Goal: Task Accomplishment & Management: Complete application form

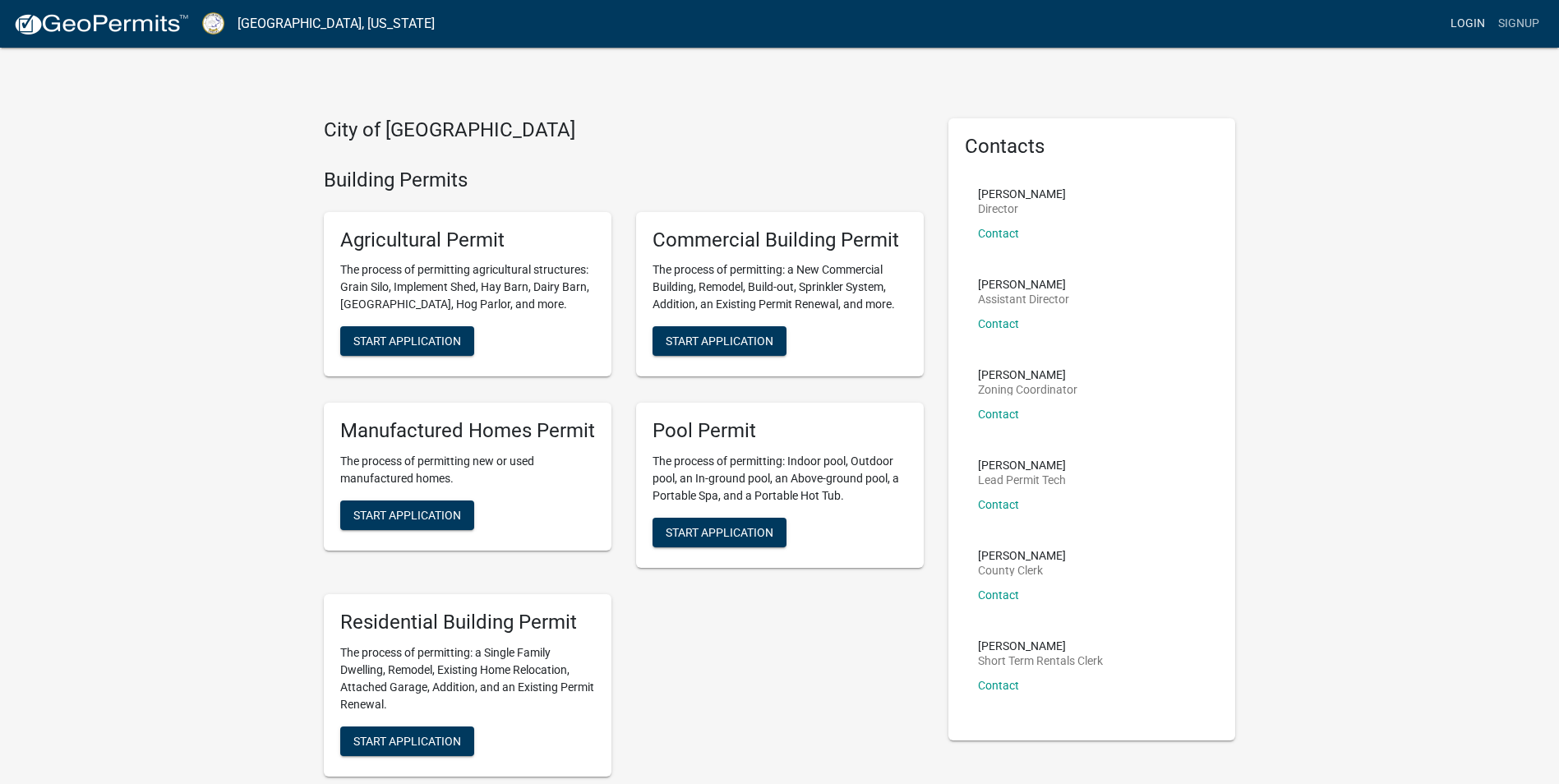
click at [1465, 27] on link "Login" at bounding box center [1468, 24] width 48 height 31
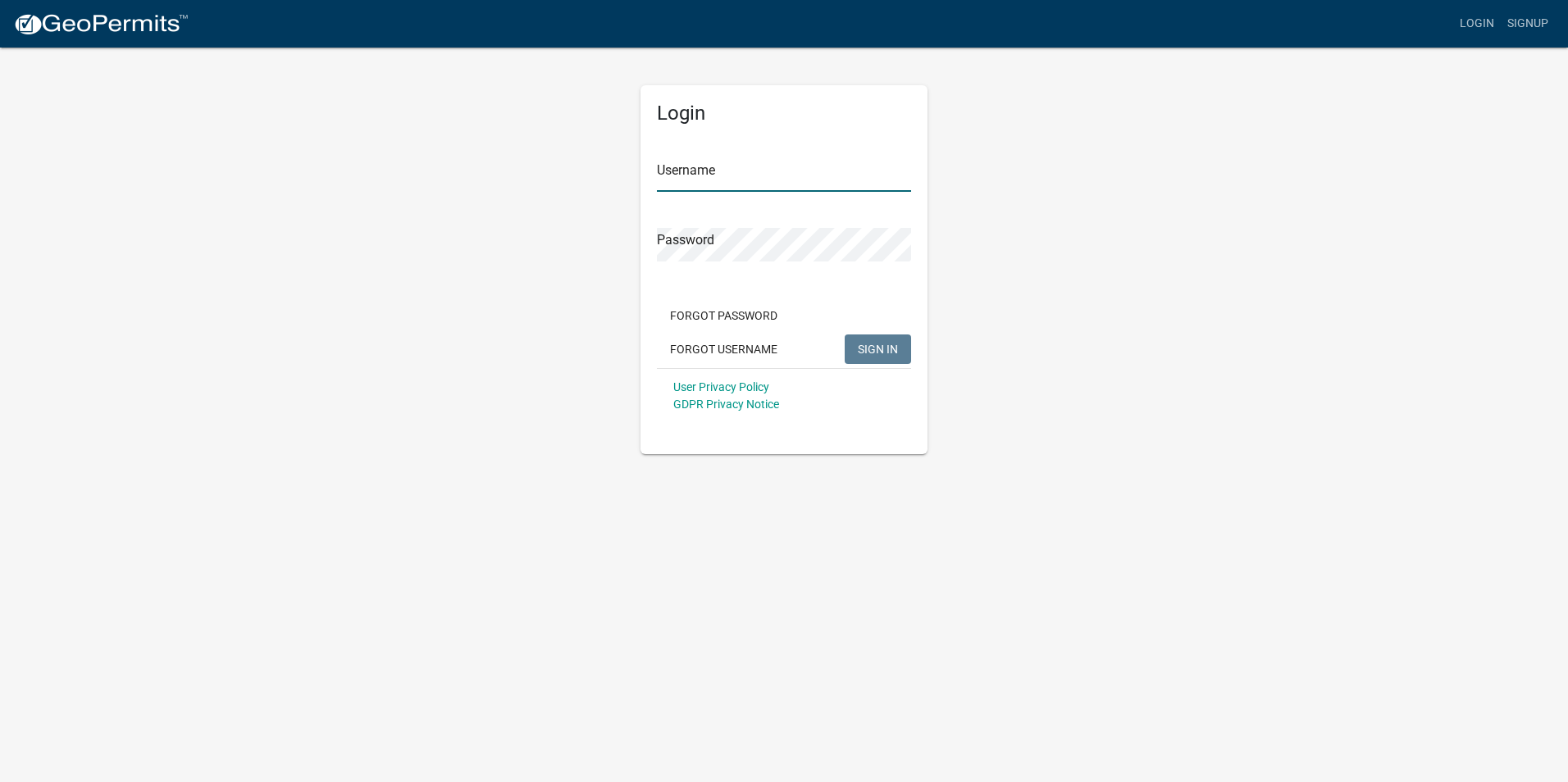
type input "[EMAIL_ADDRESS][DOMAIN_NAME]"
click at [879, 359] on button "SIGN IN" at bounding box center [878, 349] width 67 height 30
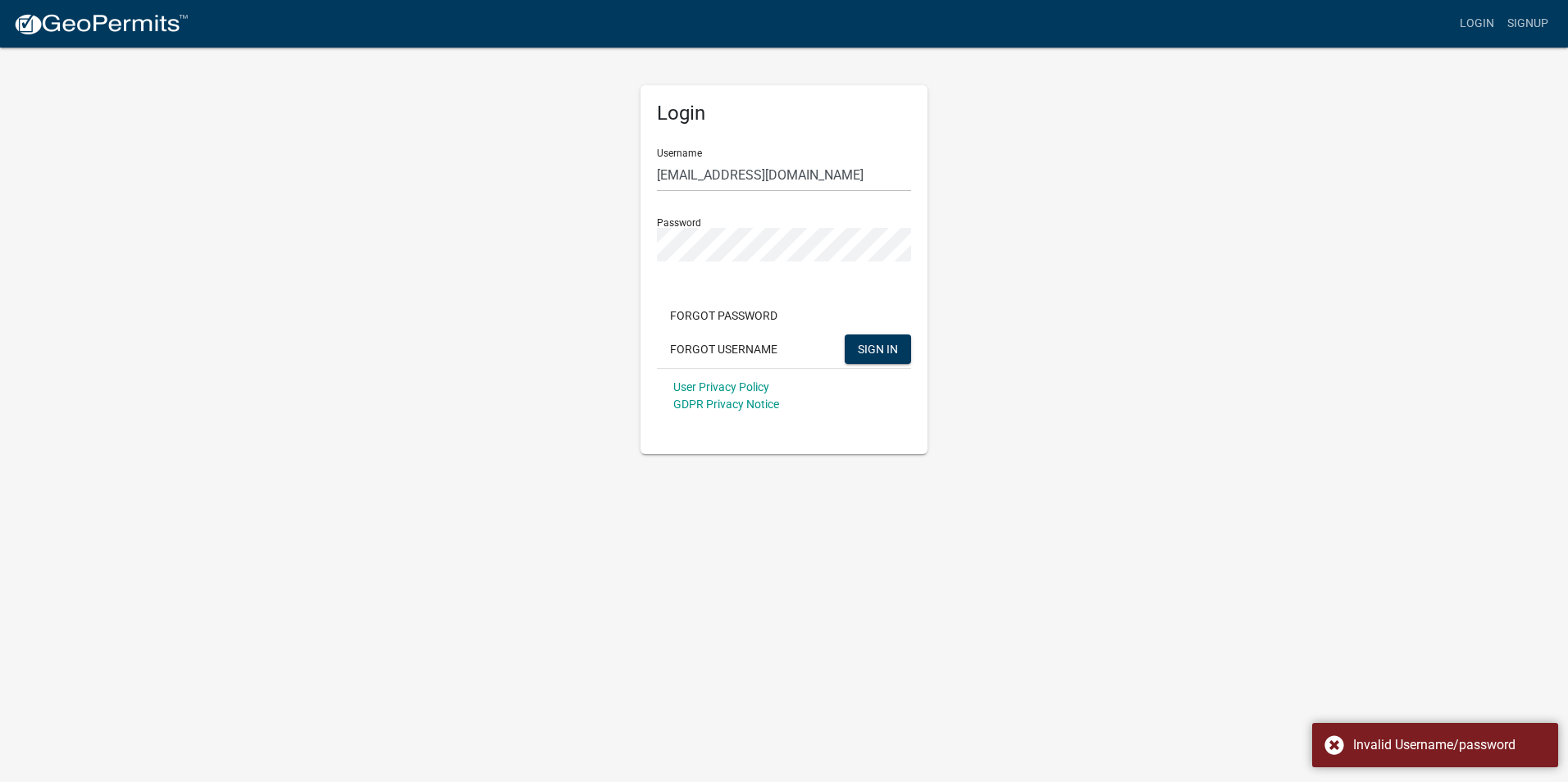
click at [1123, 323] on div "Login Username [EMAIL_ADDRESS][DOMAIN_NAME] Password Forgot Password Forgot Use…" at bounding box center [783, 250] width 935 height 408
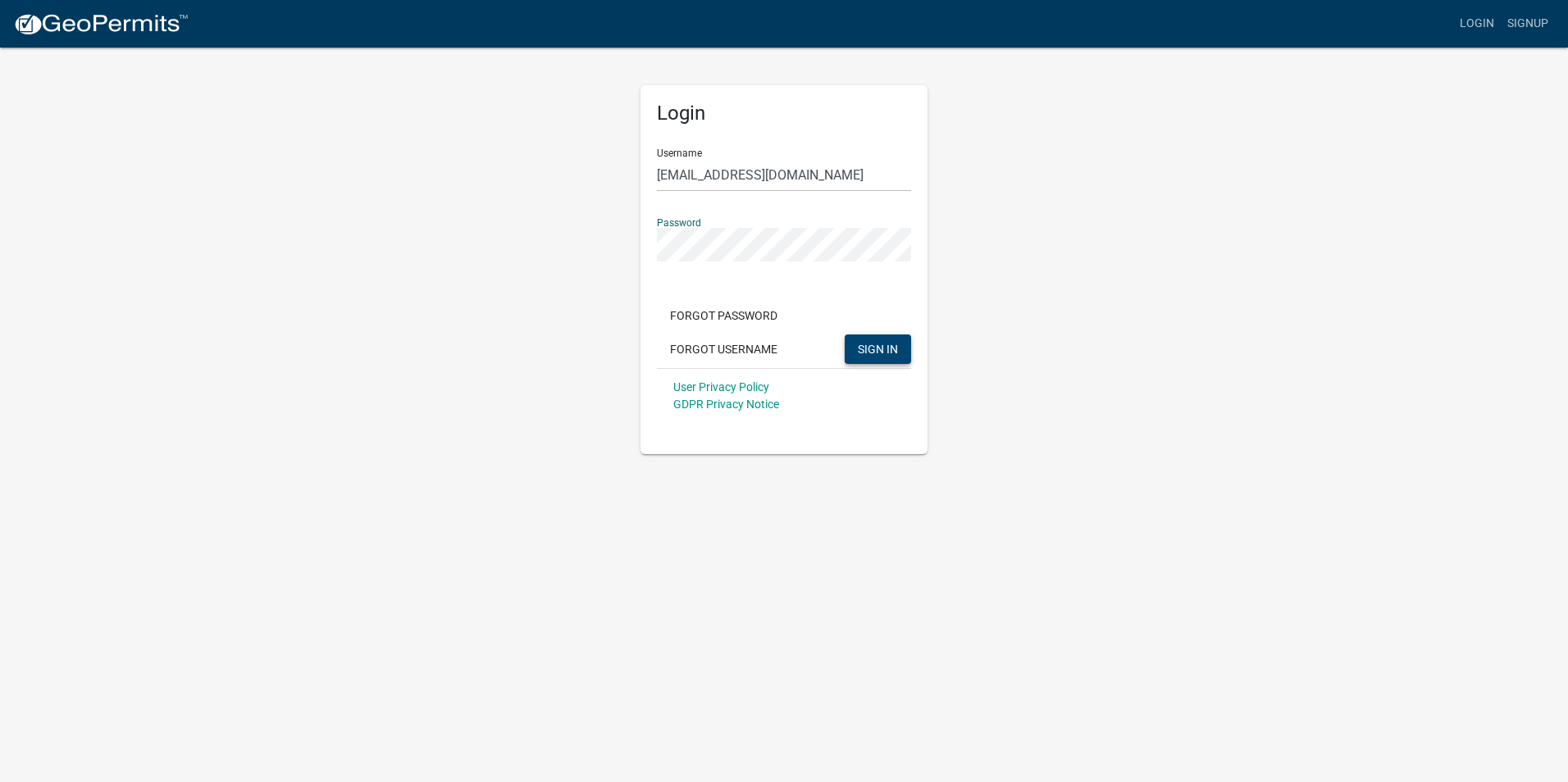
click at [859, 340] on button "SIGN IN" at bounding box center [878, 349] width 67 height 30
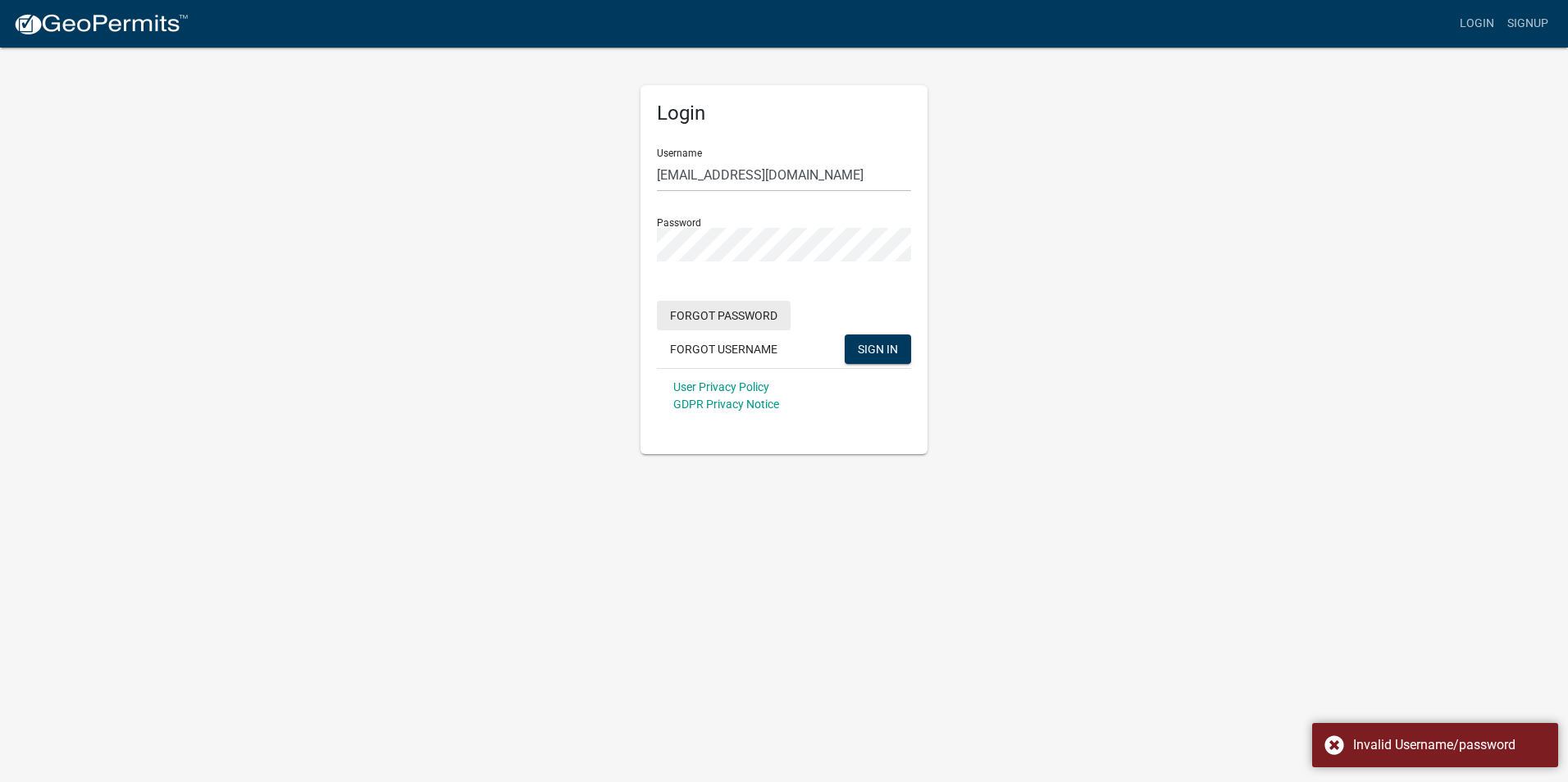
click at [736, 313] on button "Forgot Password" at bounding box center [723, 315] width 134 height 30
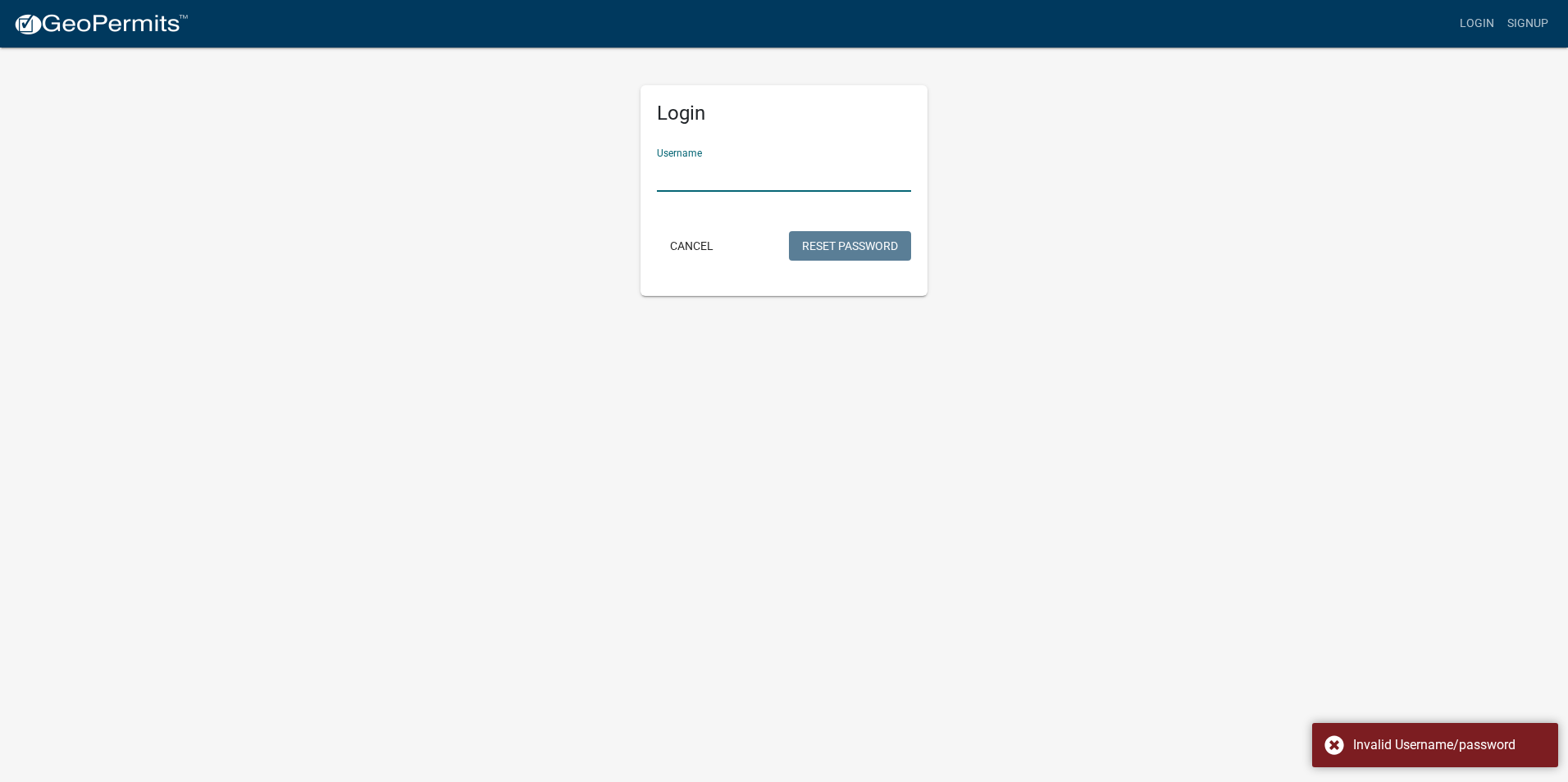
click at [780, 181] on input "Username" at bounding box center [783, 174] width 254 height 33
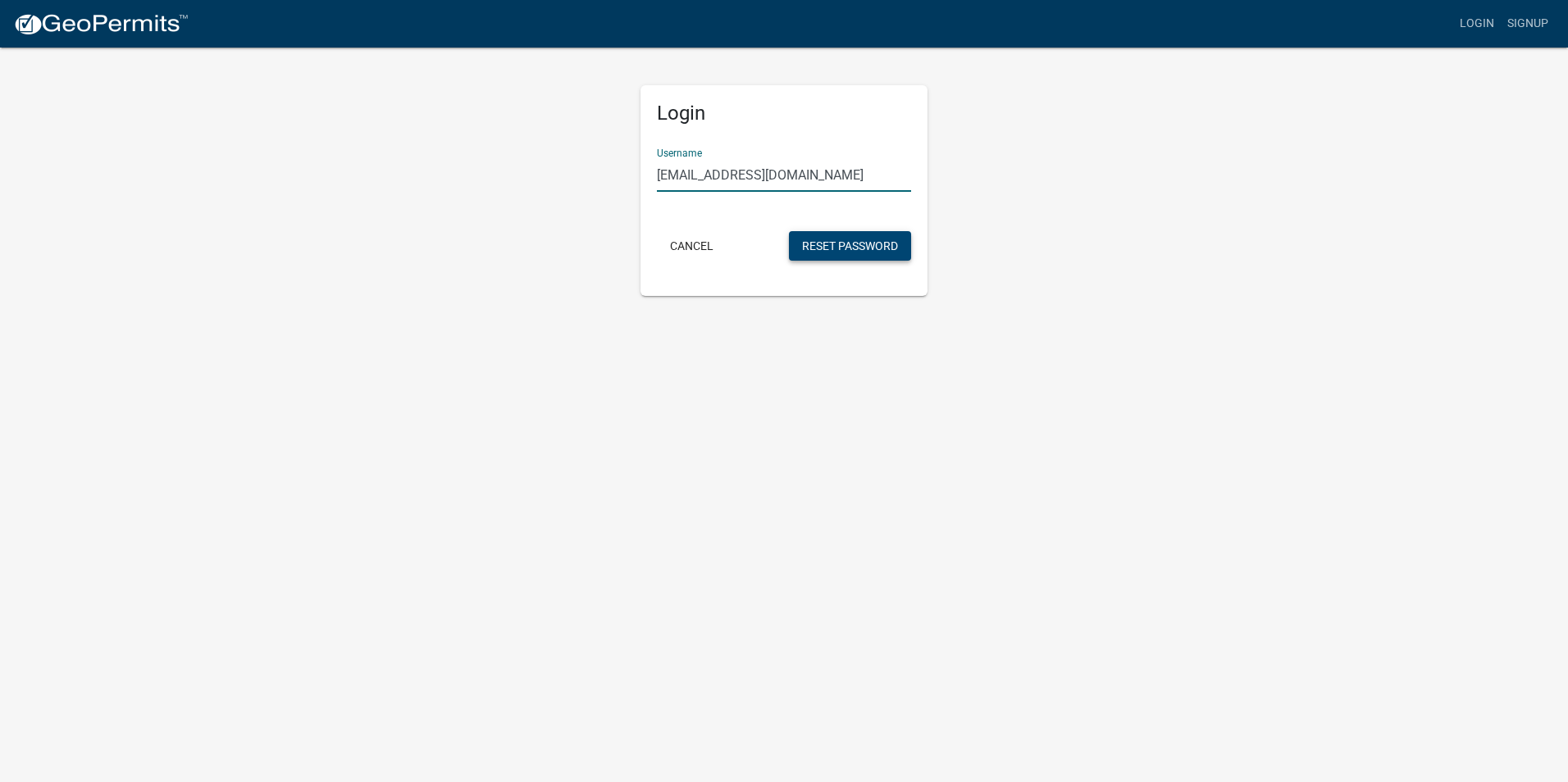
type input "[EMAIL_ADDRESS][DOMAIN_NAME]"
click at [858, 245] on button "Reset Password" at bounding box center [849, 246] width 122 height 30
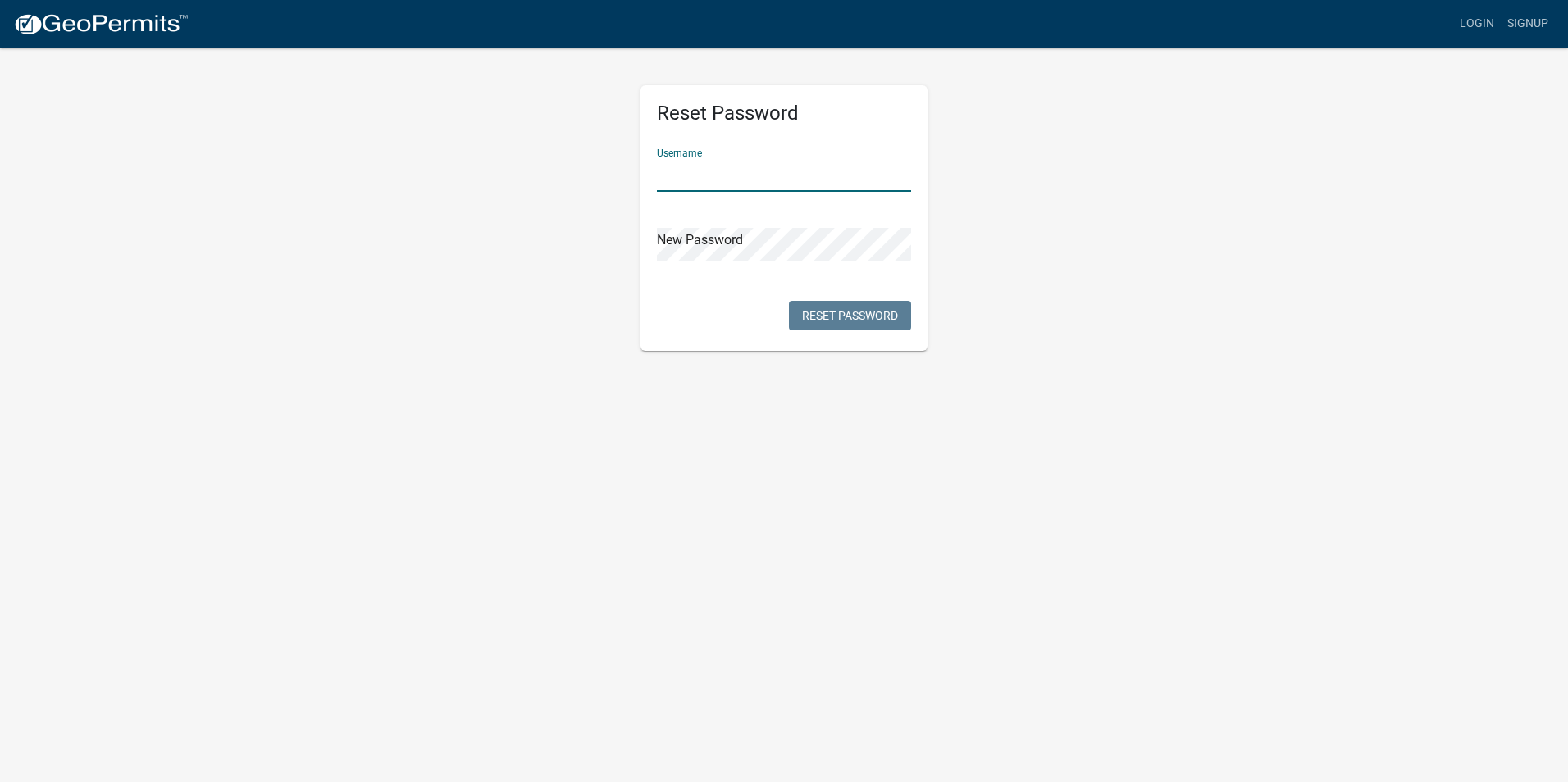
click at [703, 182] on input "text" at bounding box center [783, 174] width 254 height 33
type input "[EMAIL_ADDRESS][DOMAIN_NAME]"
click at [604, 268] on div "Reset Password Username goldenbill65@gmail.com New Password Reset Password" at bounding box center [783, 199] width 935 height 305
click at [834, 315] on button "Reset Password" at bounding box center [849, 315] width 122 height 30
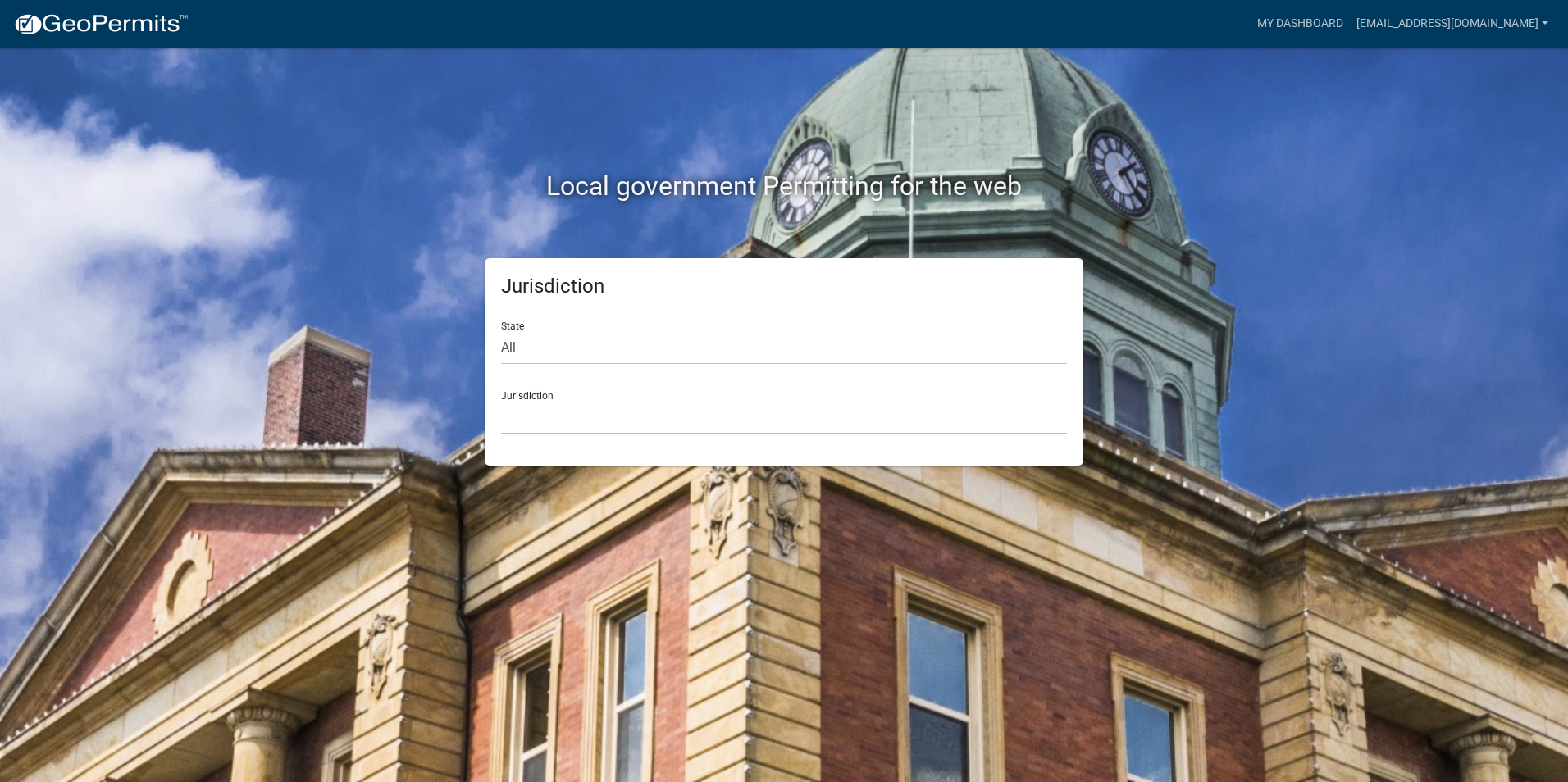
click at [635, 420] on select "Custer County, Colorado Carroll County, Georgia Cook County, Georgia Crawford C…" at bounding box center [784, 417] width 565 height 33
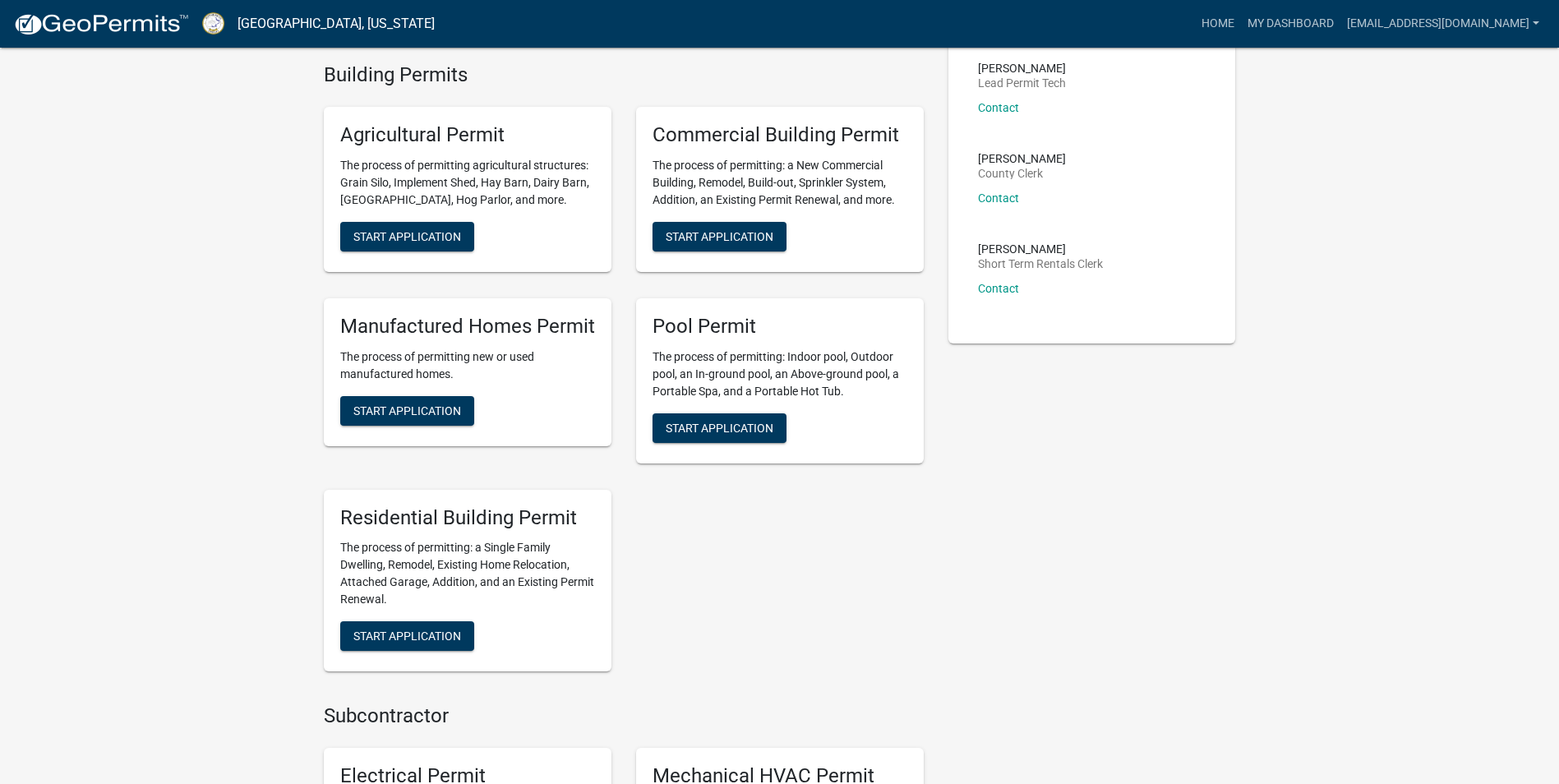
scroll to position [411, 0]
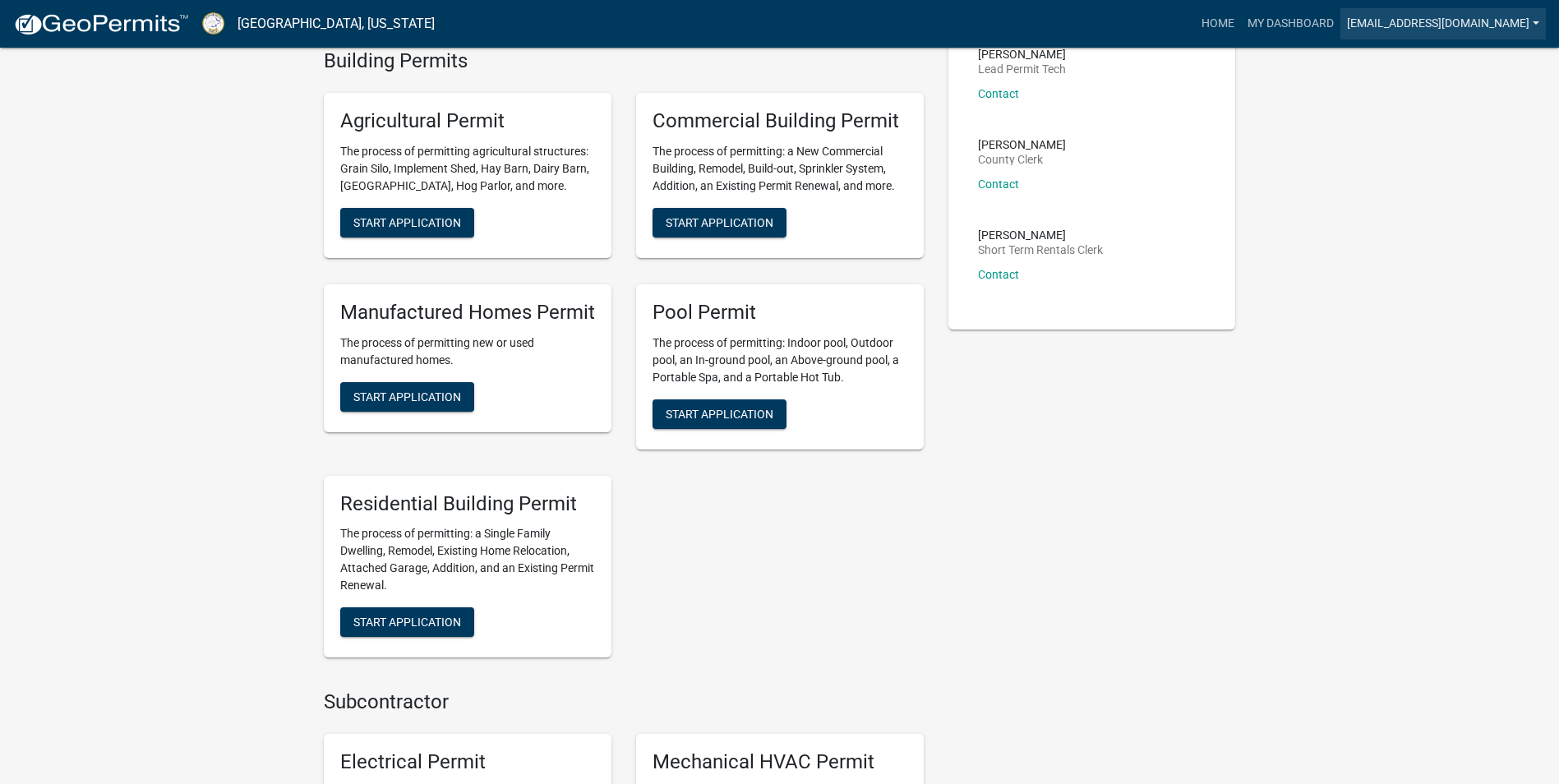
click at [1481, 33] on link "[EMAIL_ADDRESS][DOMAIN_NAME]" at bounding box center [1442, 24] width 206 height 31
click at [1477, 56] on link "Account" at bounding box center [1479, 68] width 131 height 40
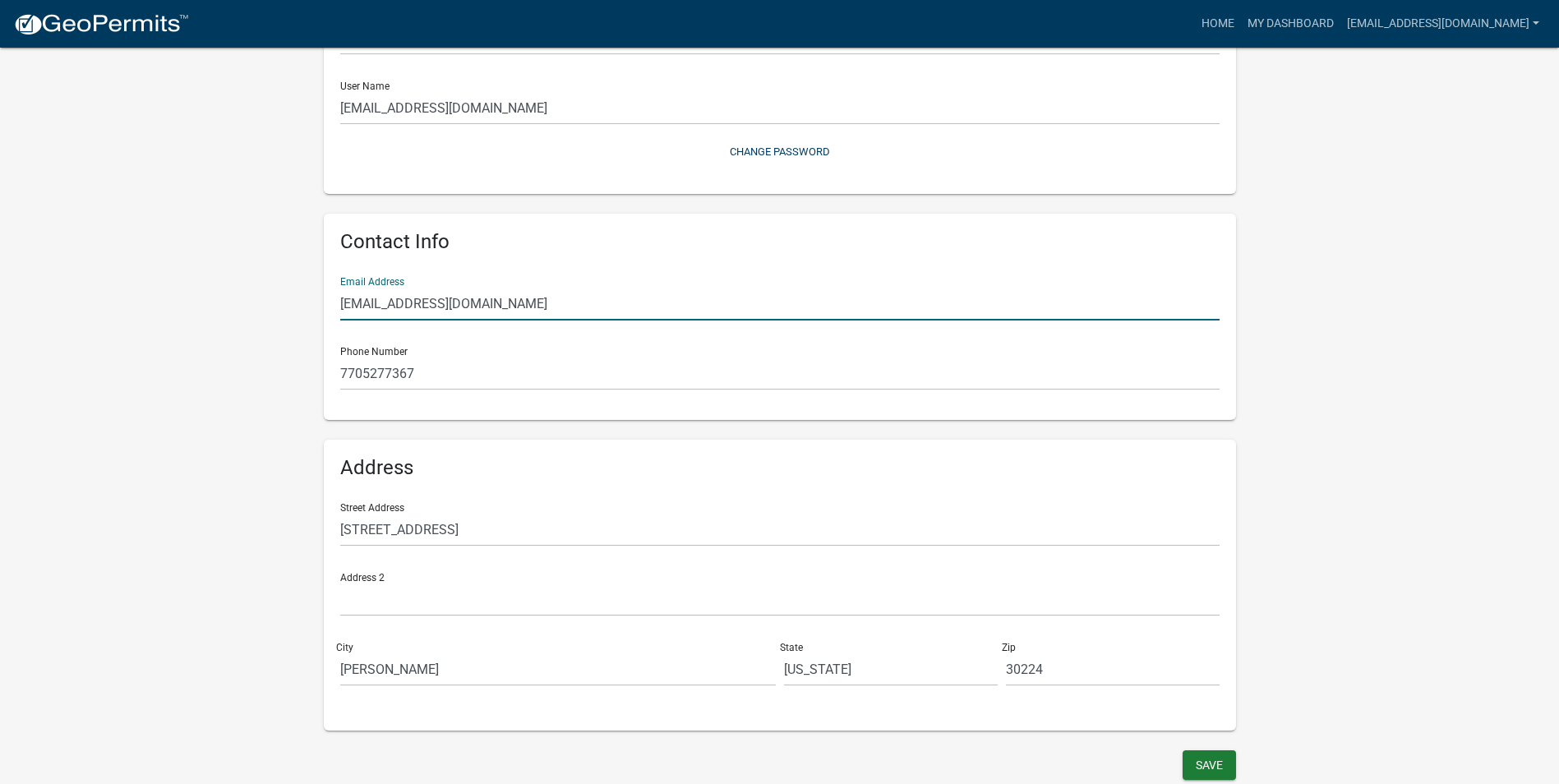
drag, startPoint x: 533, startPoint y: 306, endPoint x: 204, endPoint y: 304, distance: 329.0
click at [204, 304] on wm-user-profile-view "more_horiz Home My Dashboard Goldenbill65@gmail.com Account Logout My Account S…" at bounding box center [780, 315] width 1559 height 938
type input "golden11clay@gmail.com"
click at [204, 304] on wm-user-profile-view "more_horiz Home My Dashboard Goldenbill65@gmail.com Account Logout My Account S…" at bounding box center [780, 315] width 1559 height 938
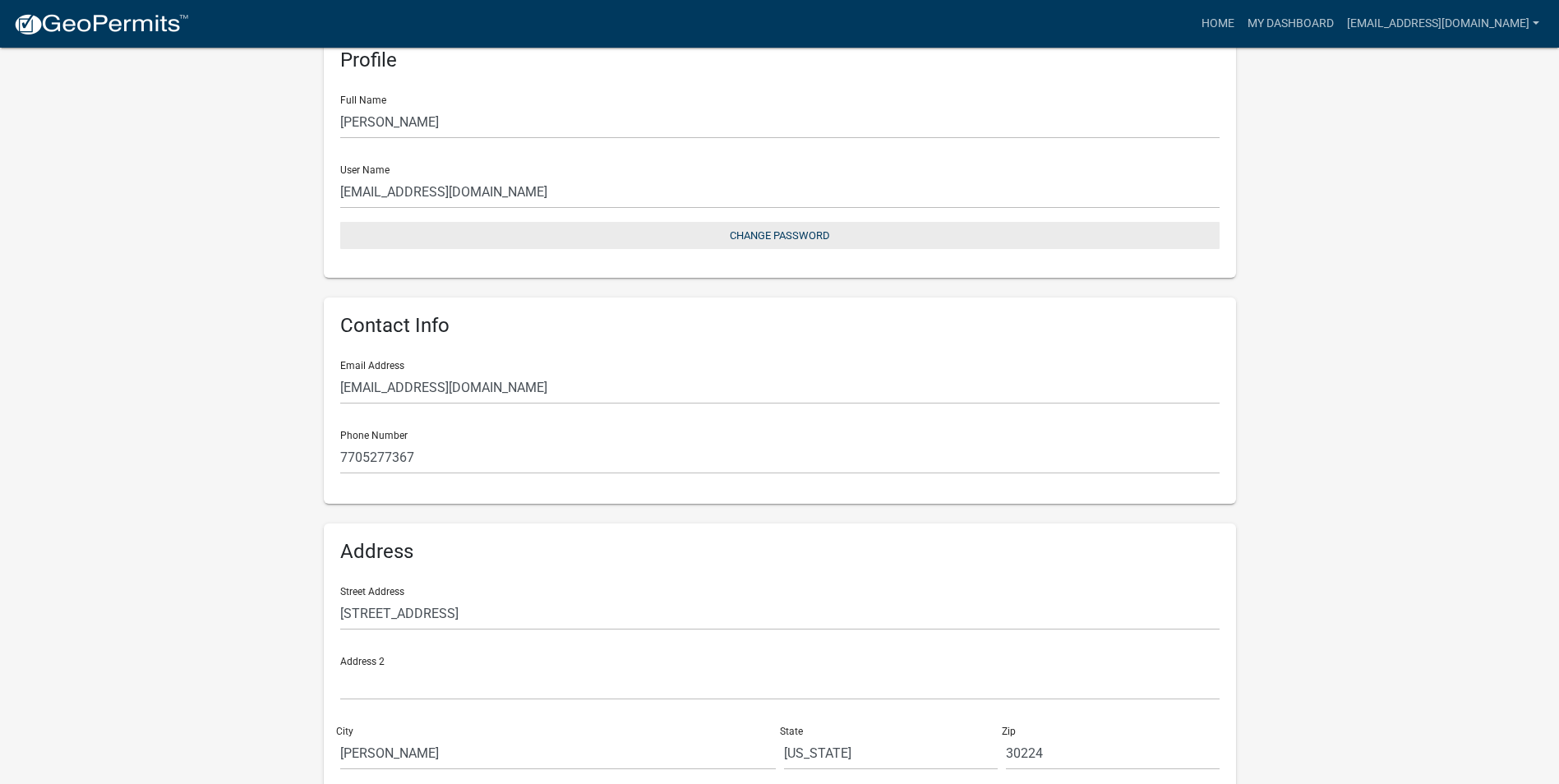
scroll to position [9, 0]
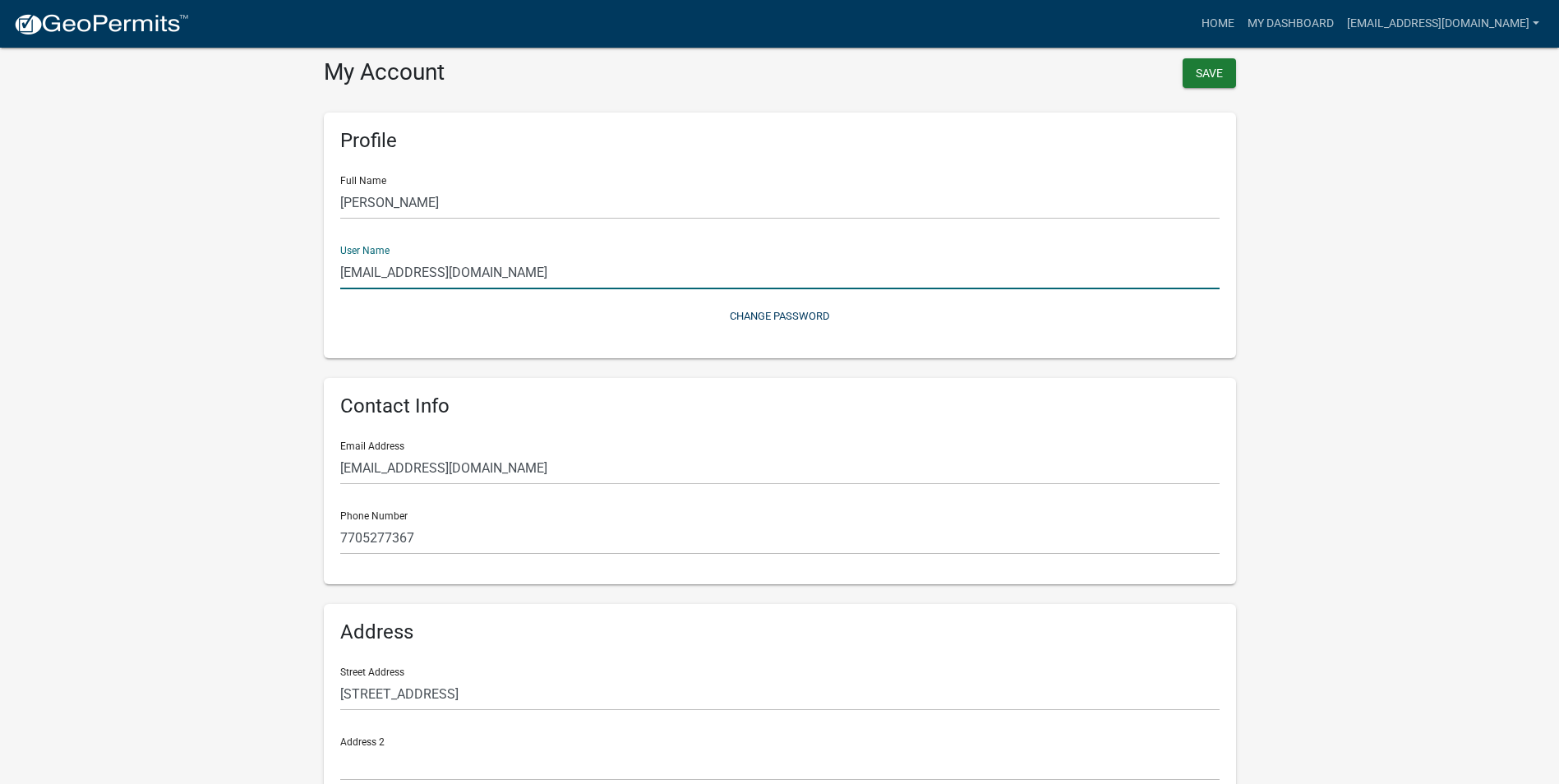
drag, startPoint x: 520, startPoint y: 277, endPoint x: 14, endPoint y: 275, distance: 506.0
click at [14, 275] on wm-user-profile-view "more_horiz Home My Dashboard Goldenbill65@gmail.com Account Logout My Account S…" at bounding box center [780, 480] width 1559 height 938
type input "golden11clay@gmail.com"
click at [79, 352] on wm-user-profile-view "more_horiz Home My Dashboard Goldenbill65@gmail.com Account Logout My Account S…" at bounding box center [780, 480] width 1559 height 938
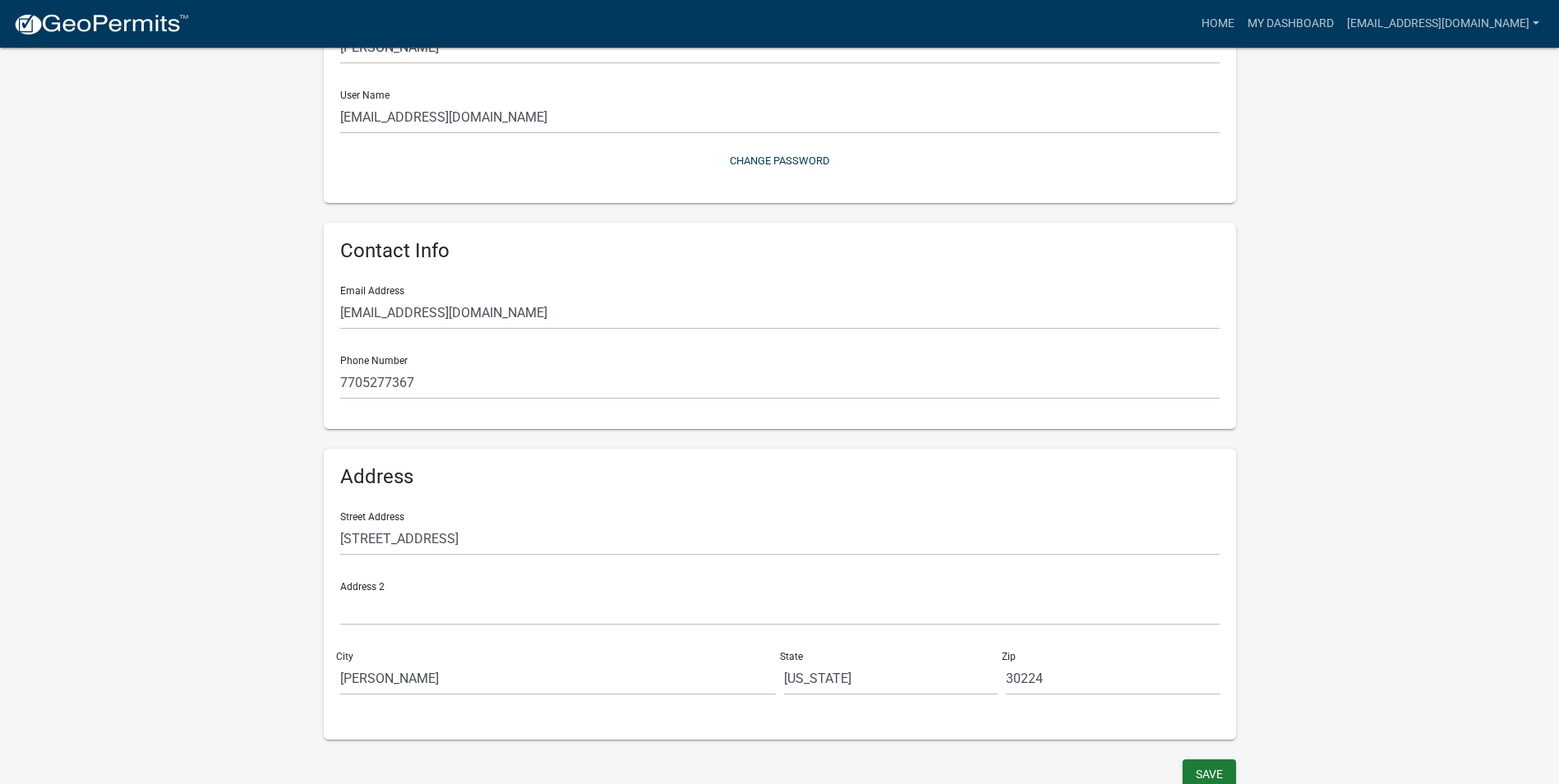
scroll to position [174, 0]
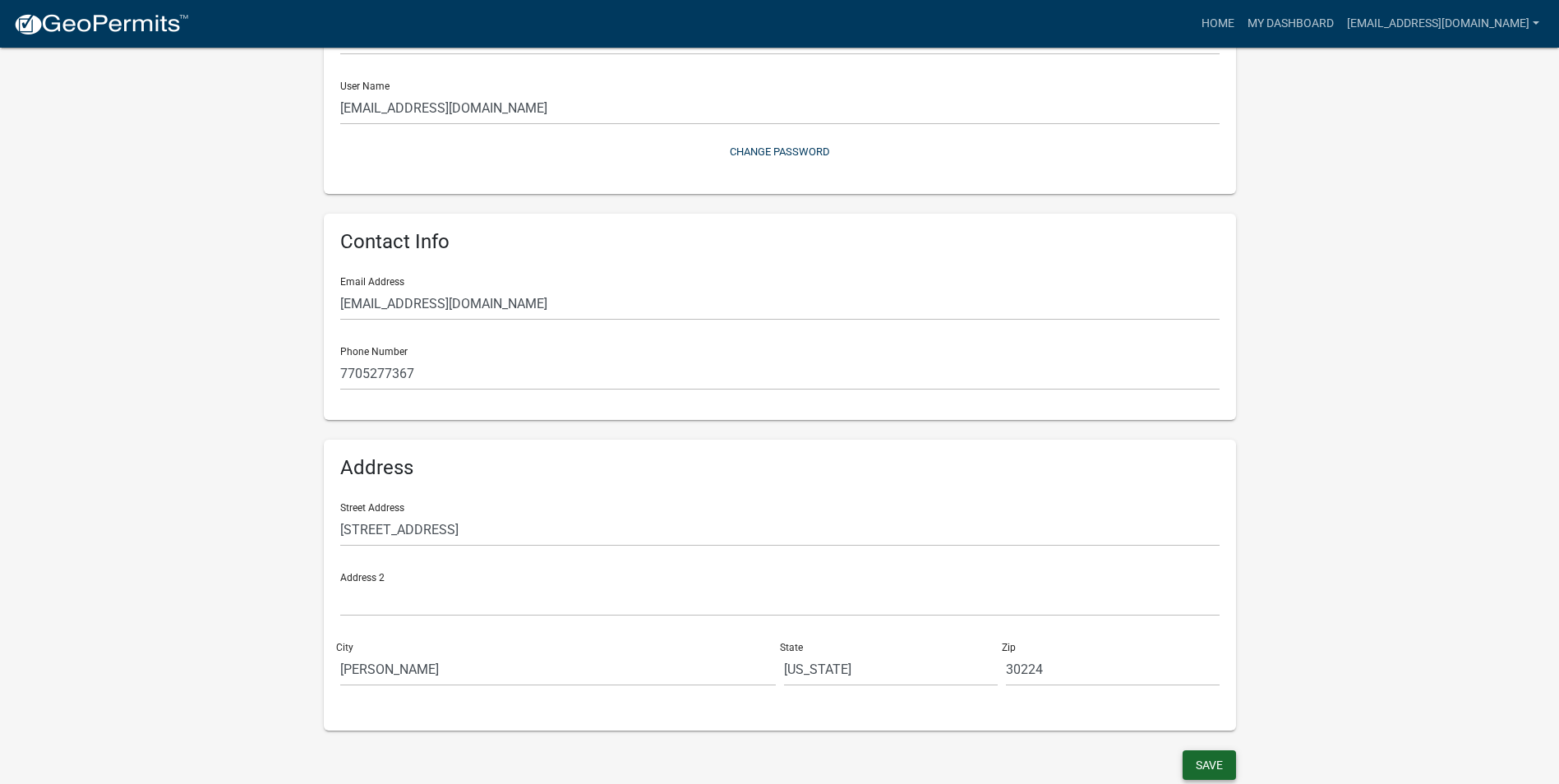
click at [1198, 773] on button "Save" at bounding box center [1209, 765] width 53 height 30
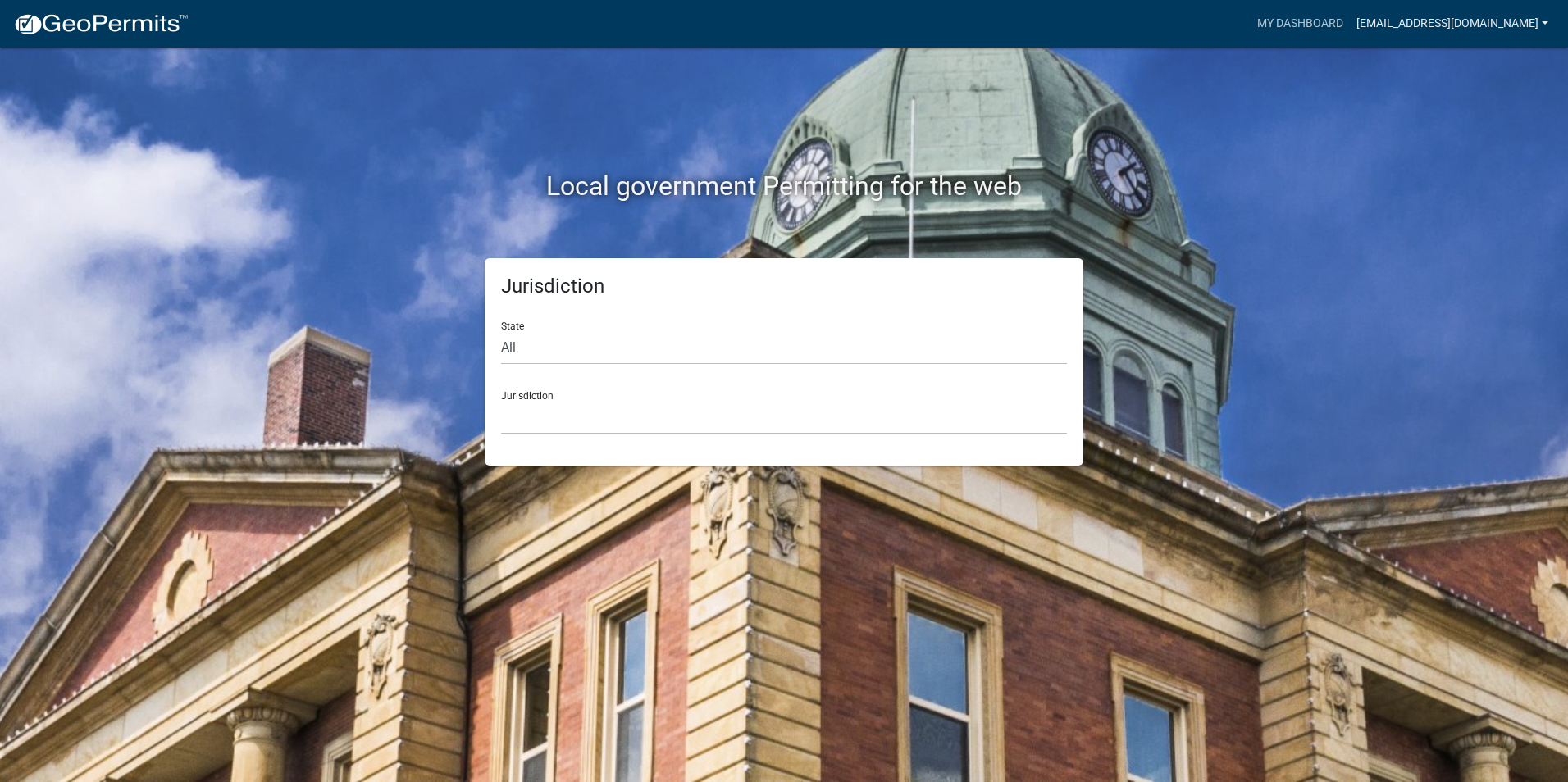
click at [1467, 17] on link "[EMAIL_ADDRESS][DOMAIN_NAME]" at bounding box center [1451, 23] width 205 height 31
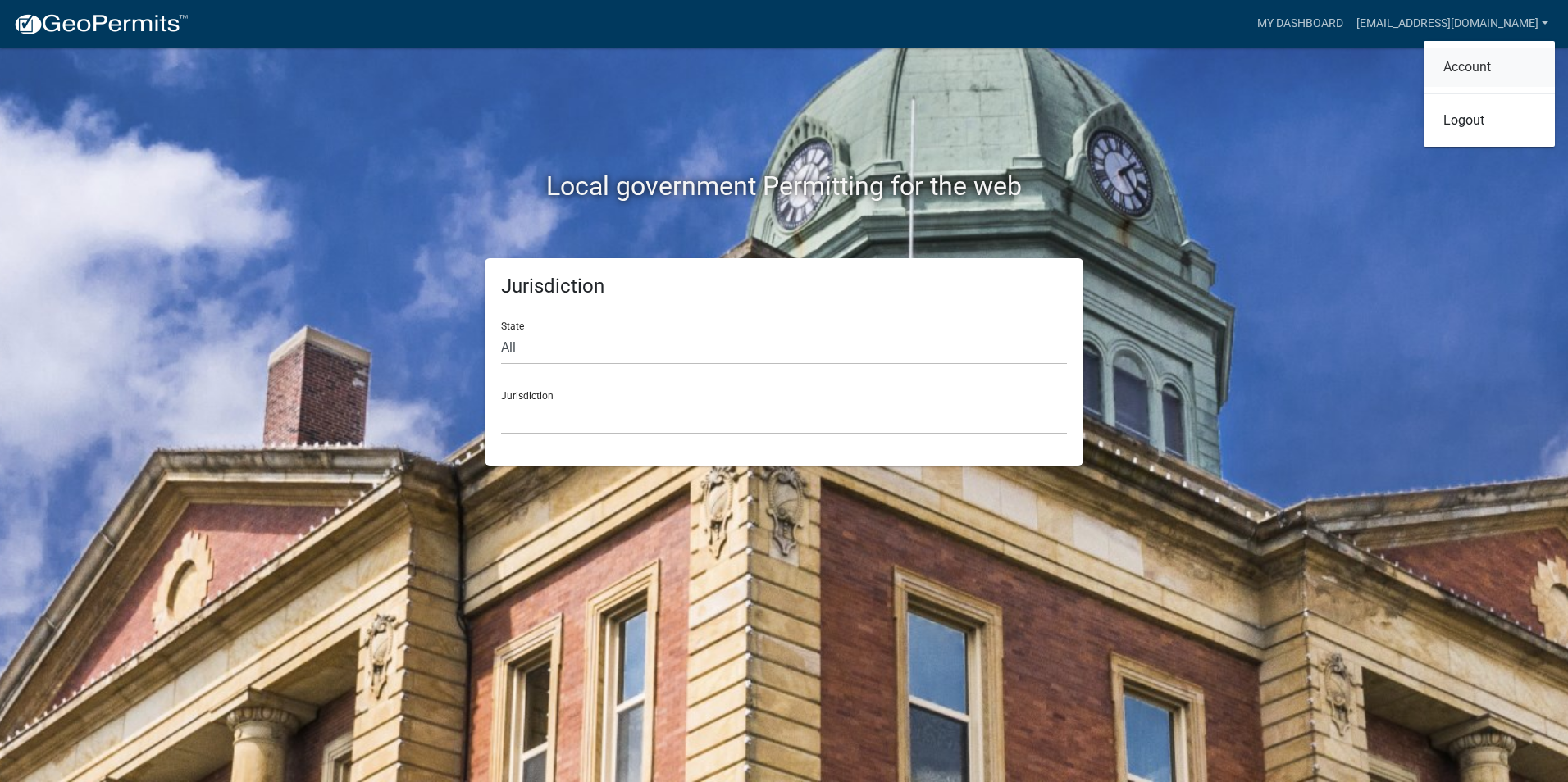
click at [1461, 57] on link "Account" at bounding box center [1489, 68] width 131 height 40
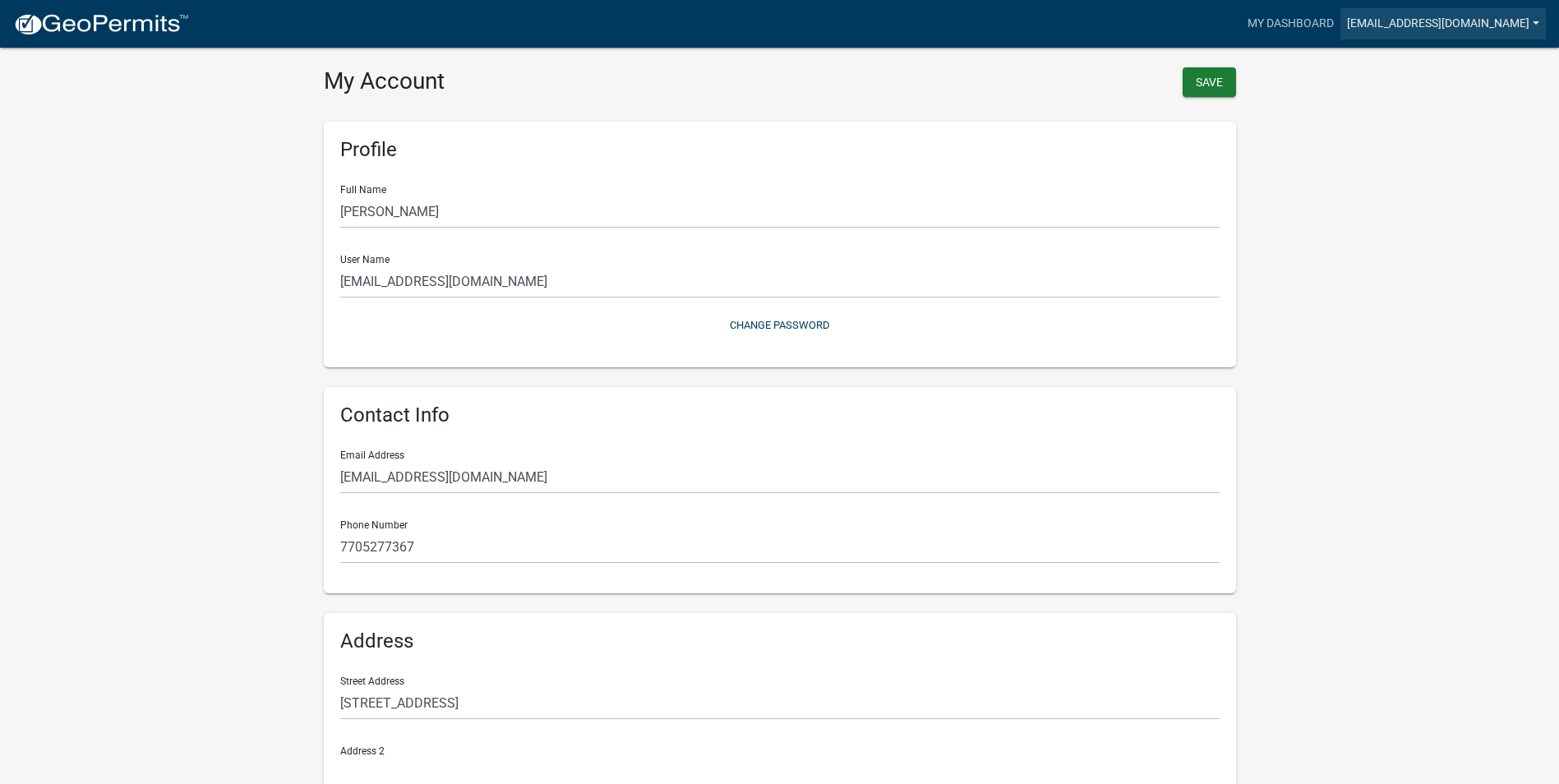
click at [1480, 21] on link "[EMAIL_ADDRESS][DOMAIN_NAME]" at bounding box center [1442, 24] width 206 height 31
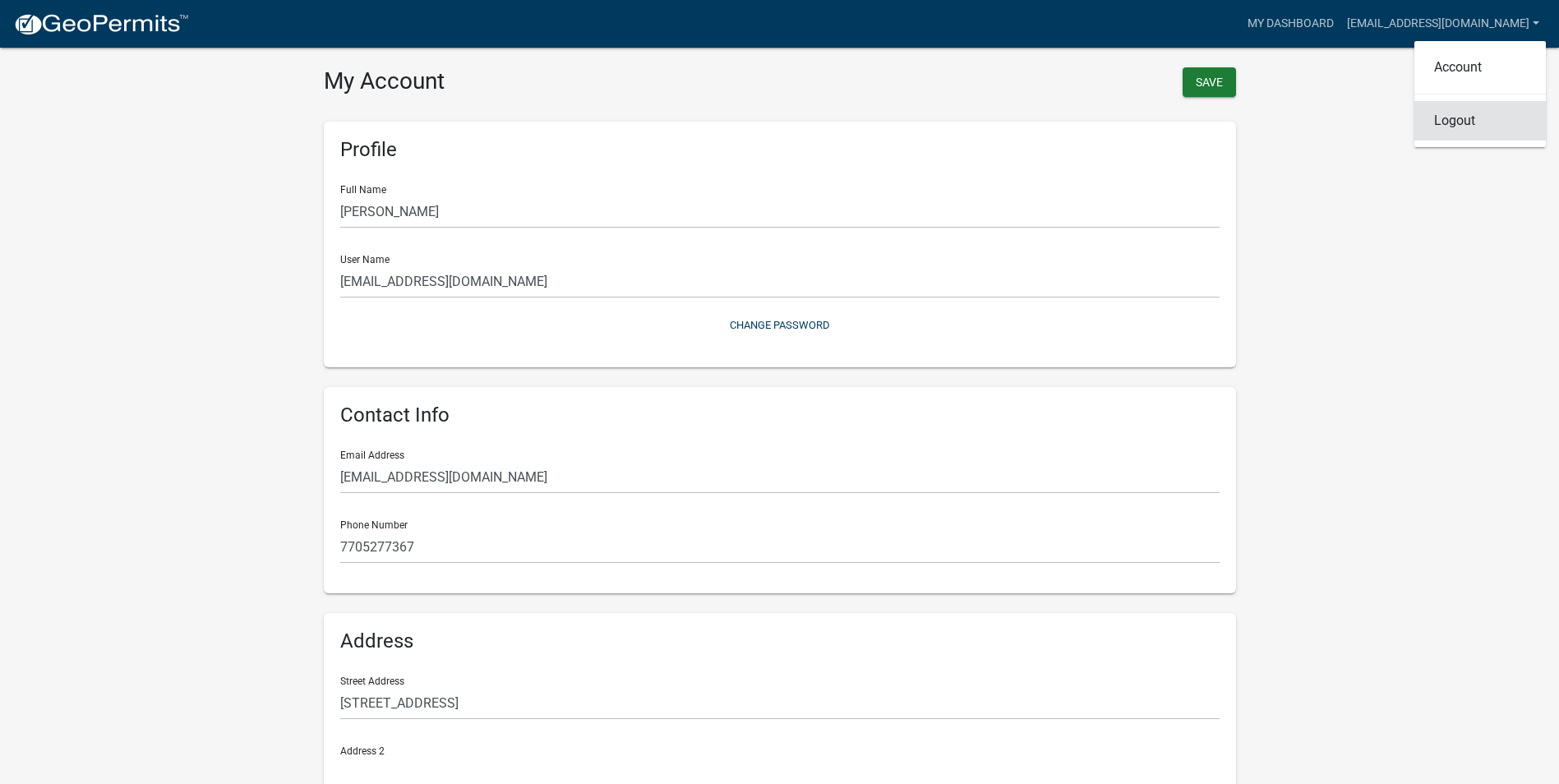
click at [1438, 124] on link "Logout" at bounding box center [1479, 121] width 131 height 40
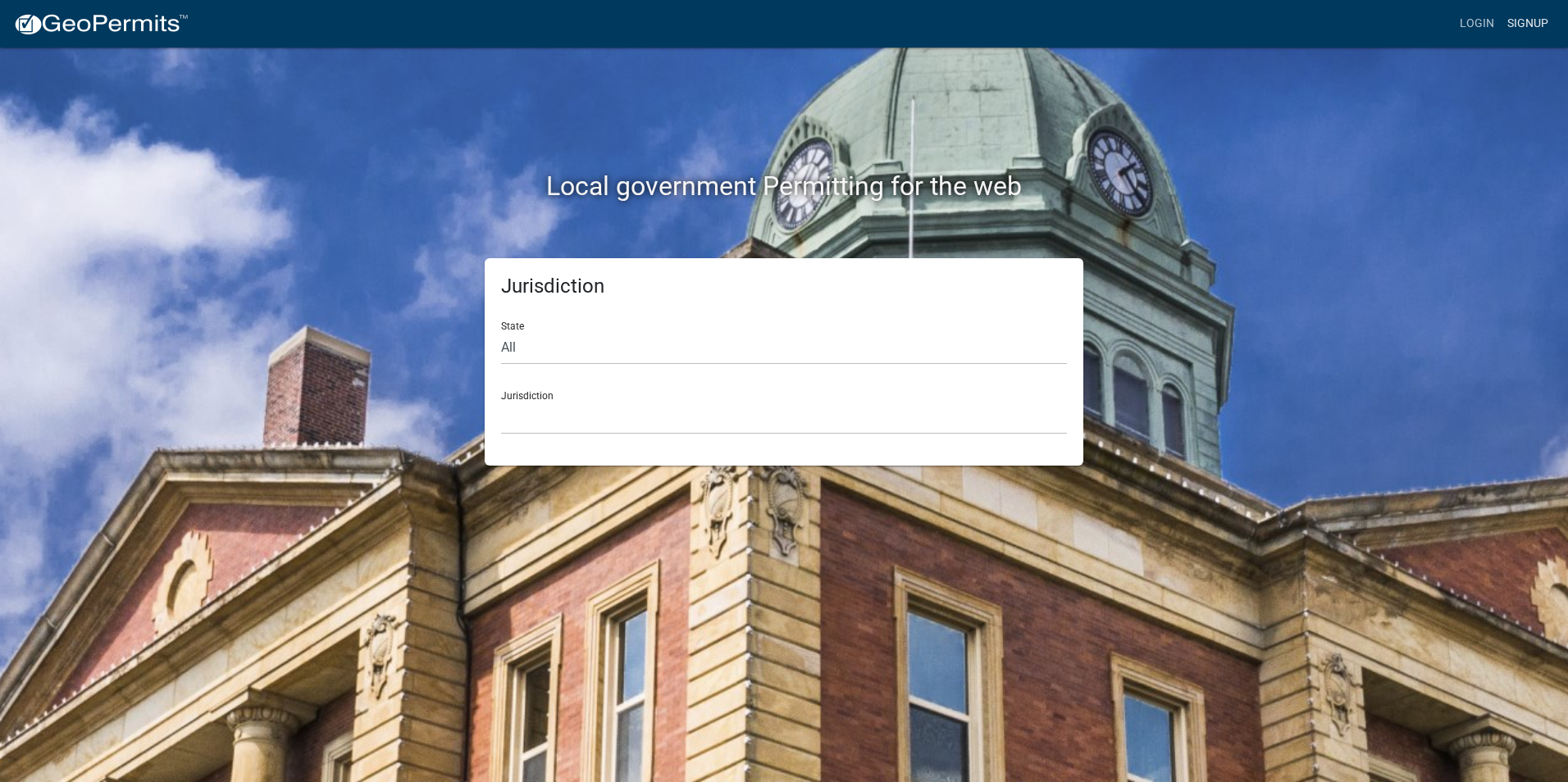
click at [1519, 22] on link "Signup" at bounding box center [1527, 23] width 54 height 31
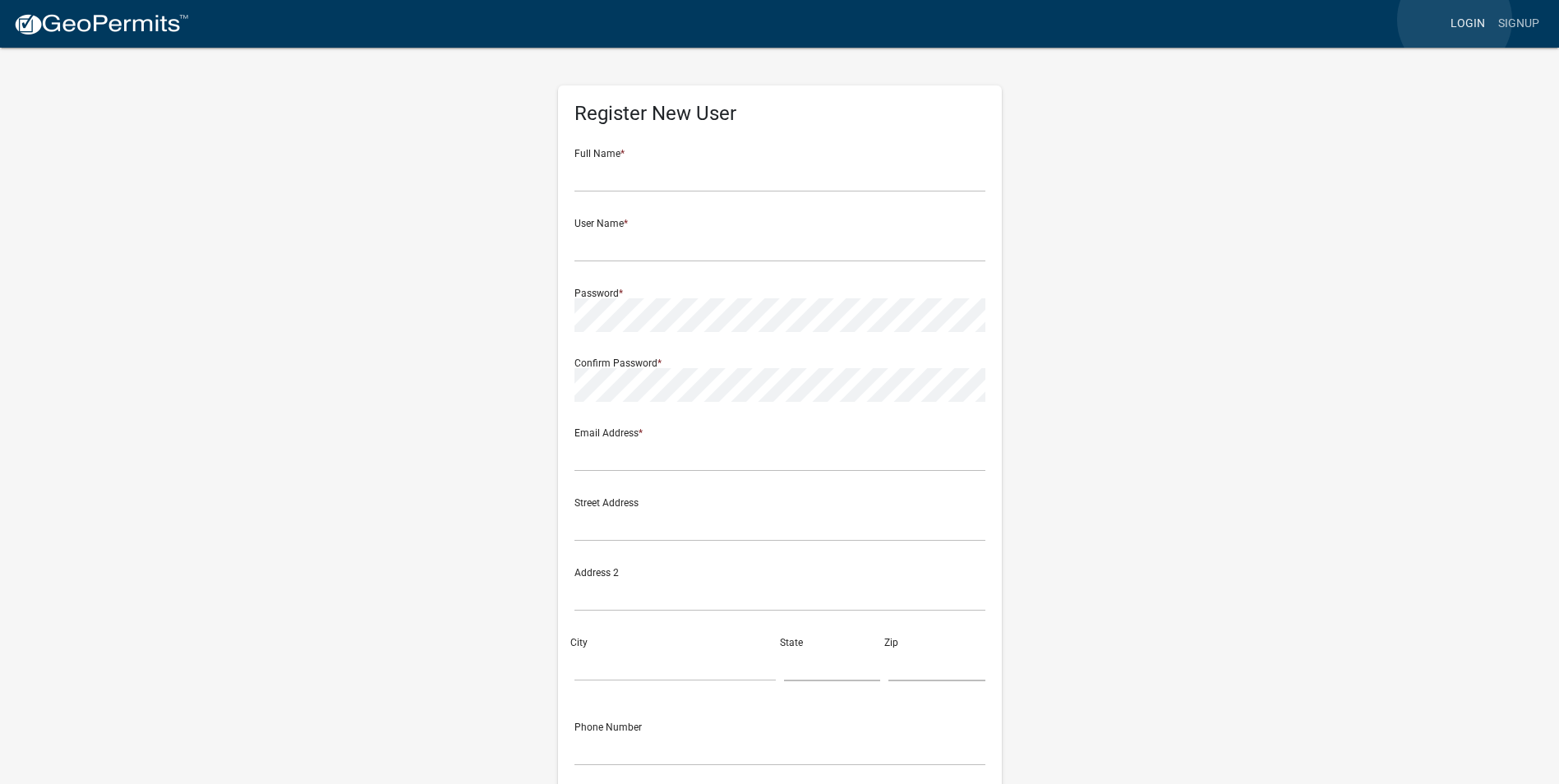
click at [1455, 20] on link "Login" at bounding box center [1468, 24] width 48 height 31
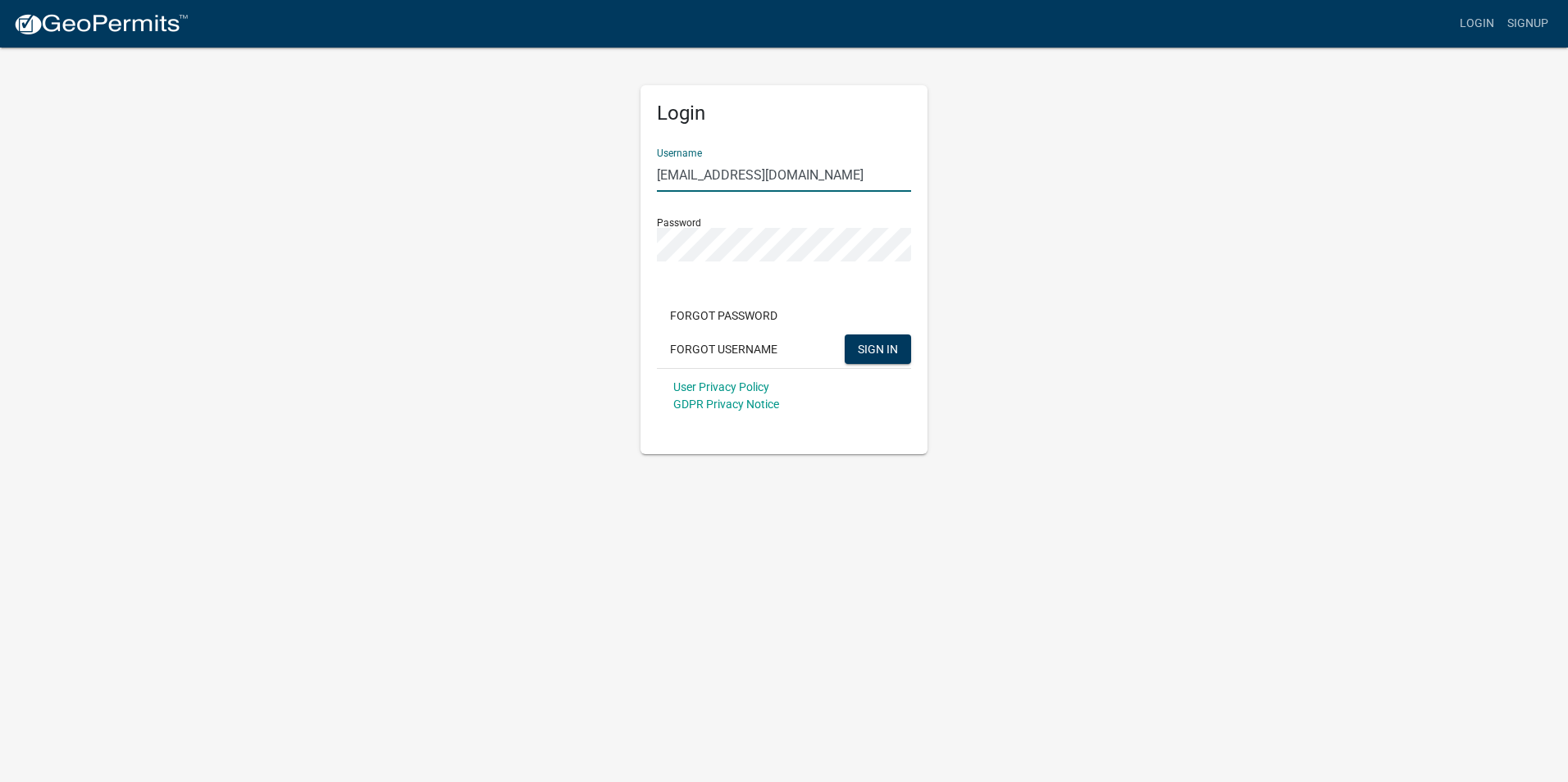
click at [742, 184] on input "[EMAIL_ADDRESS][DOMAIN_NAME]" at bounding box center [783, 174] width 254 height 33
drag, startPoint x: 807, startPoint y: 182, endPoint x: 616, endPoint y: 191, distance: 191.2
click at [616, 191] on div "Login Username [EMAIL_ADDRESS][DOMAIN_NAME] Password Forgot Password Forgot Use…" at bounding box center [783, 250] width 935 height 408
type input "golden11clay@gmail.com"
click at [845, 334] on button "SIGN IN" at bounding box center [878, 349] width 67 height 30
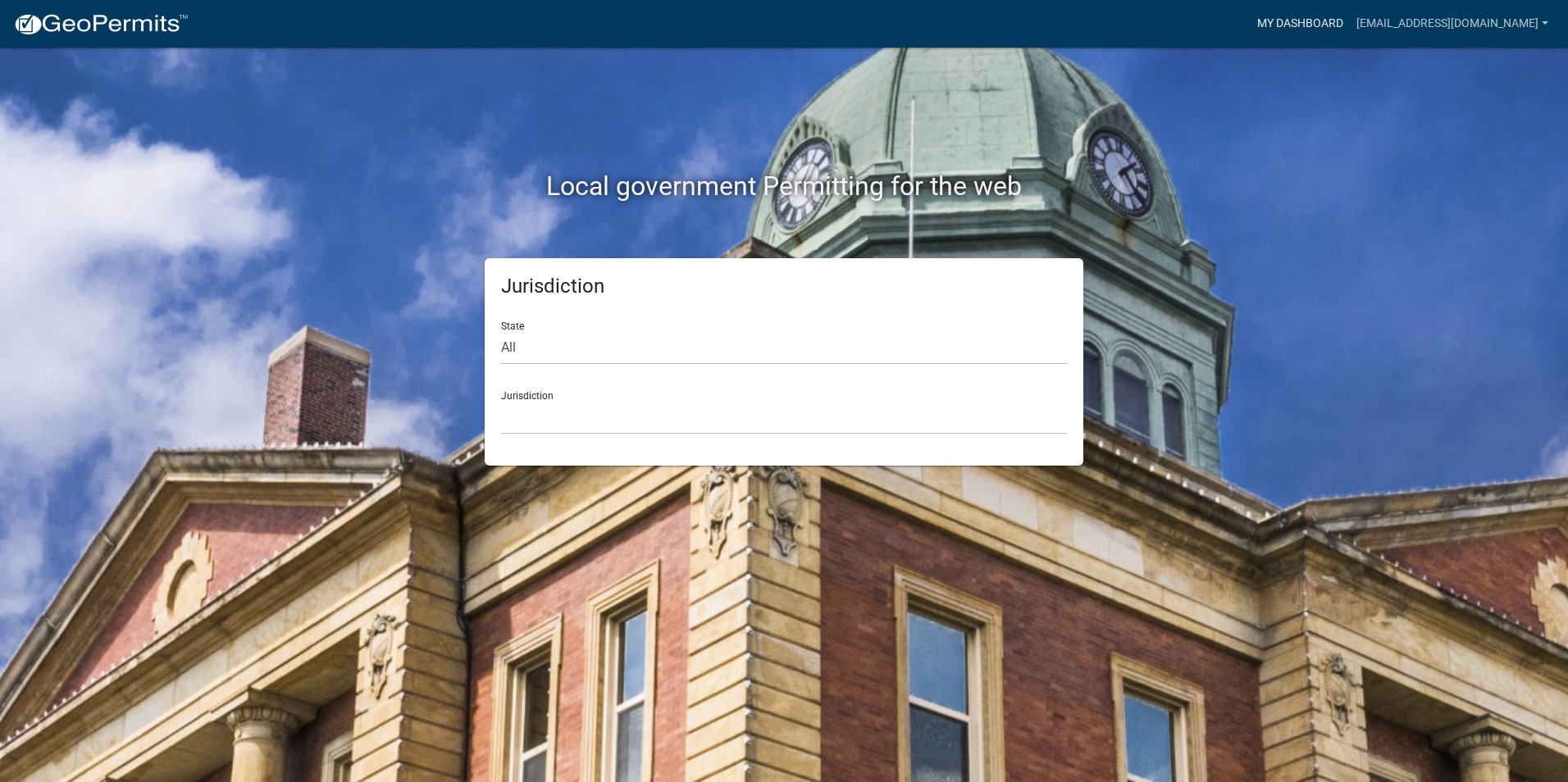
click at [1302, 33] on link "My Dashboard" at bounding box center [1300, 23] width 99 height 31
click at [619, 413] on select "Custer County, Colorado Carroll County, Georgia Cook County, Georgia Crawford C…" at bounding box center [784, 417] width 565 height 33
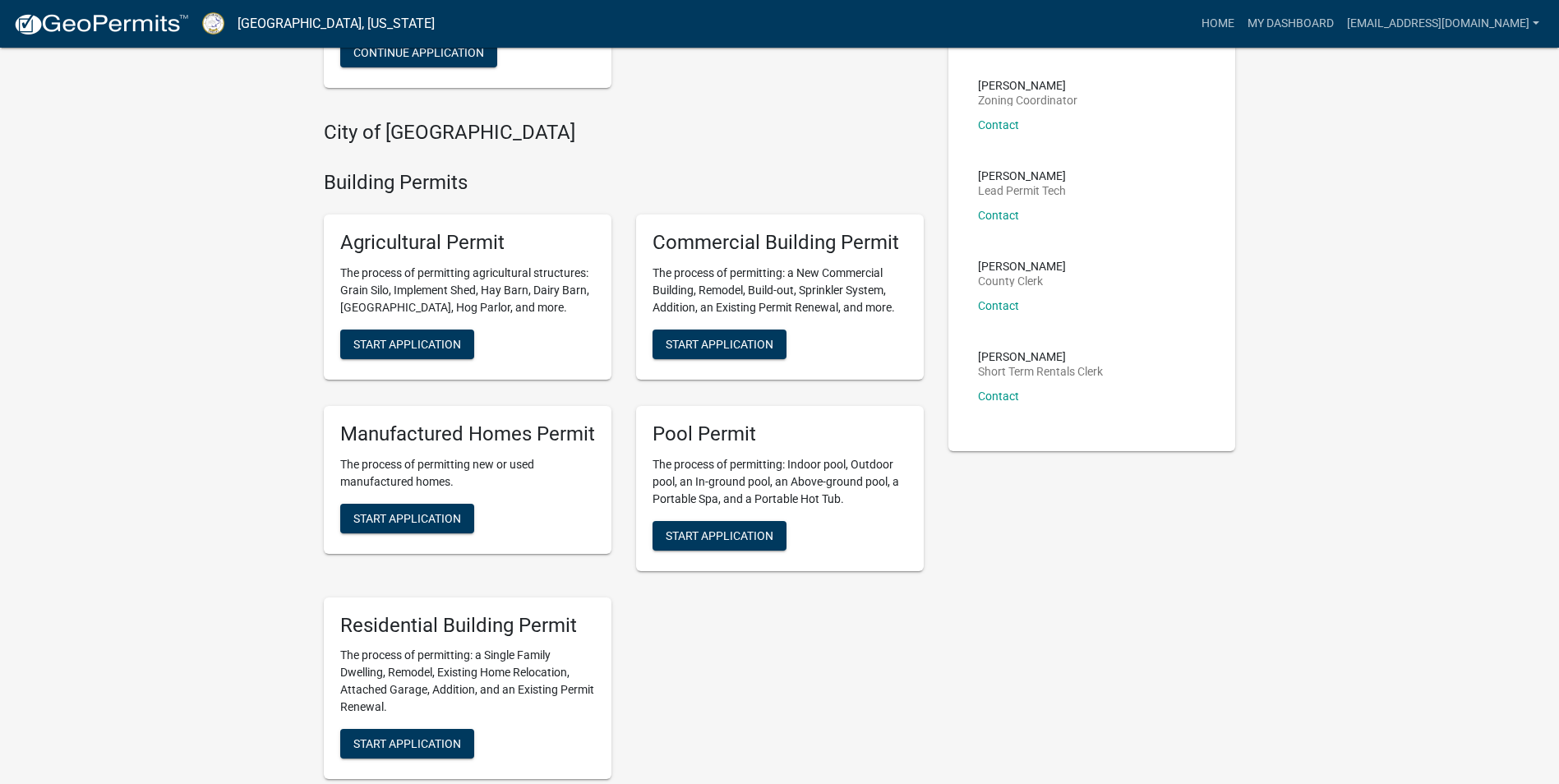
scroll to position [329, 0]
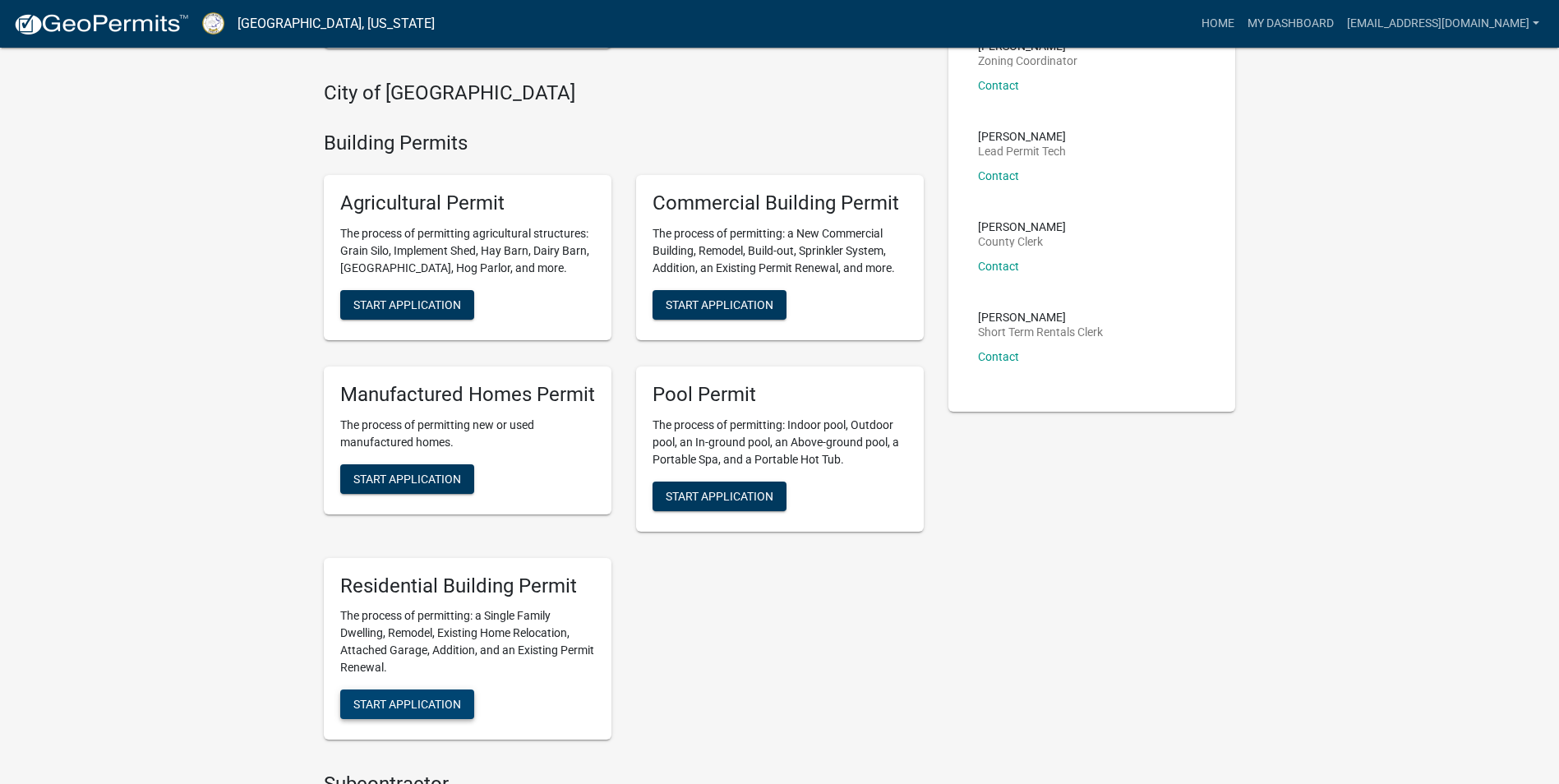
click at [406, 708] on span "Start Application" at bounding box center [406, 704] width 108 height 14
